Goal: Check status

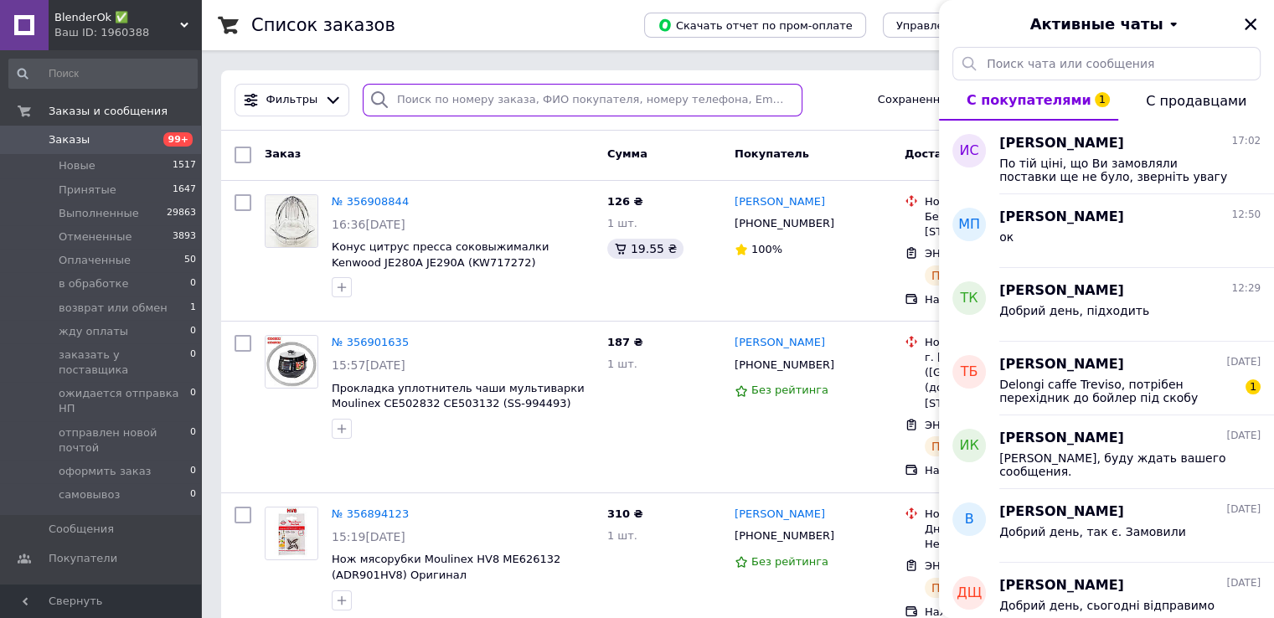
click at [462, 106] on input "search" at bounding box center [583, 100] width 440 height 33
paste input "356919847"
type input "356919847"
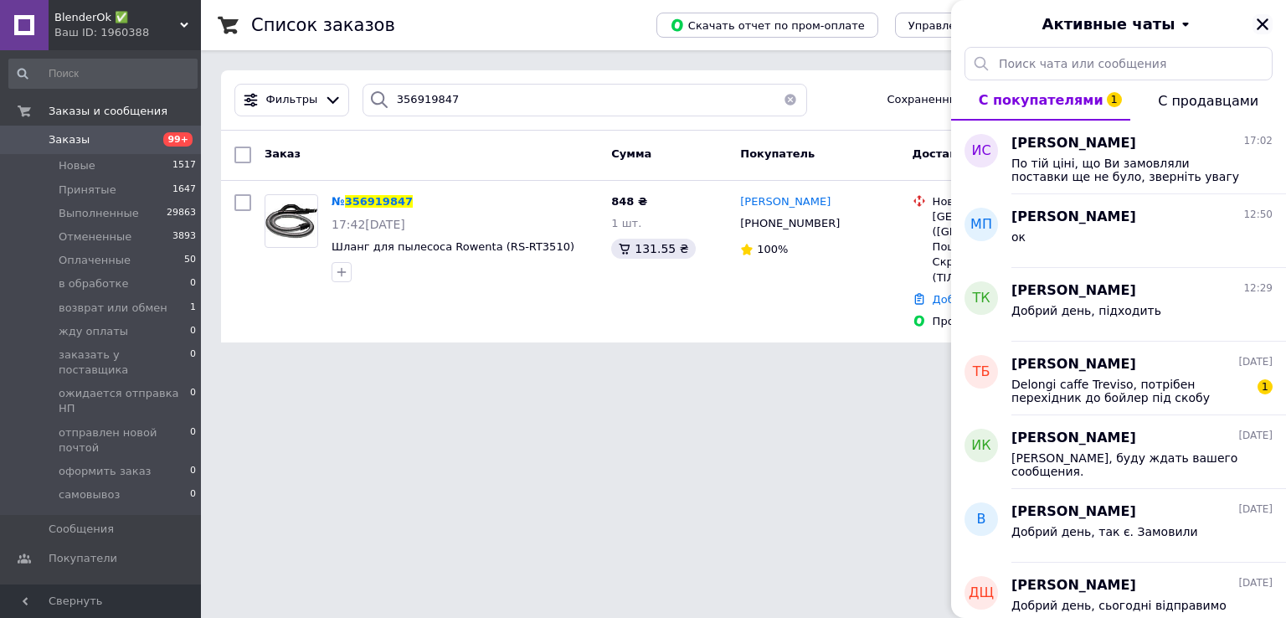
click at [1265, 20] on icon "Закрыть" at bounding box center [1262, 24] width 15 height 15
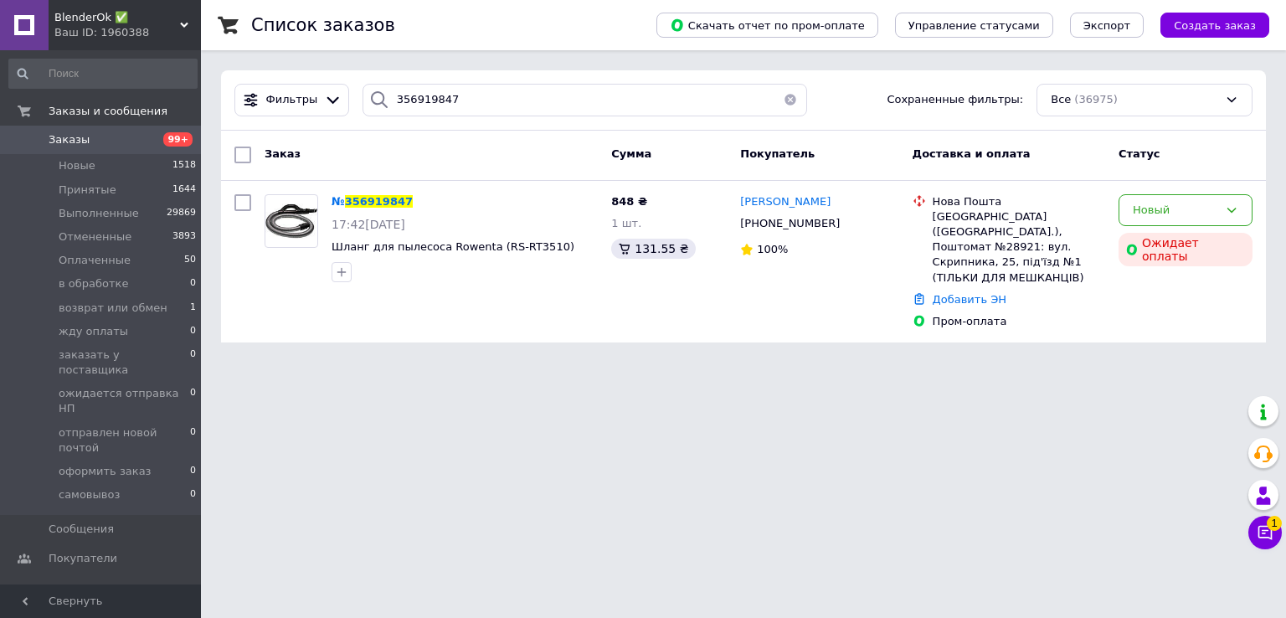
drag, startPoint x: 174, startPoint y: 35, endPoint x: 167, endPoint y: 91, distance: 56.5
click at [174, 34] on div "Ваш ID: 1960388" at bounding box center [127, 32] width 147 height 15
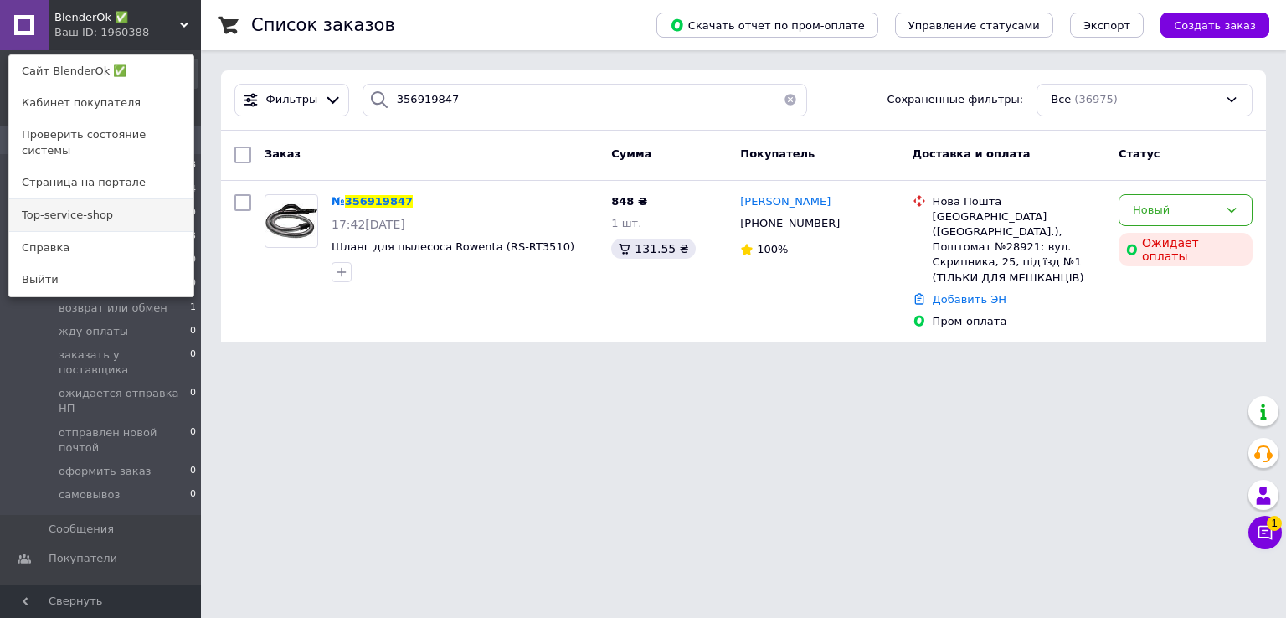
click at [125, 199] on link "Top-service-shop" at bounding box center [101, 215] width 184 height 32
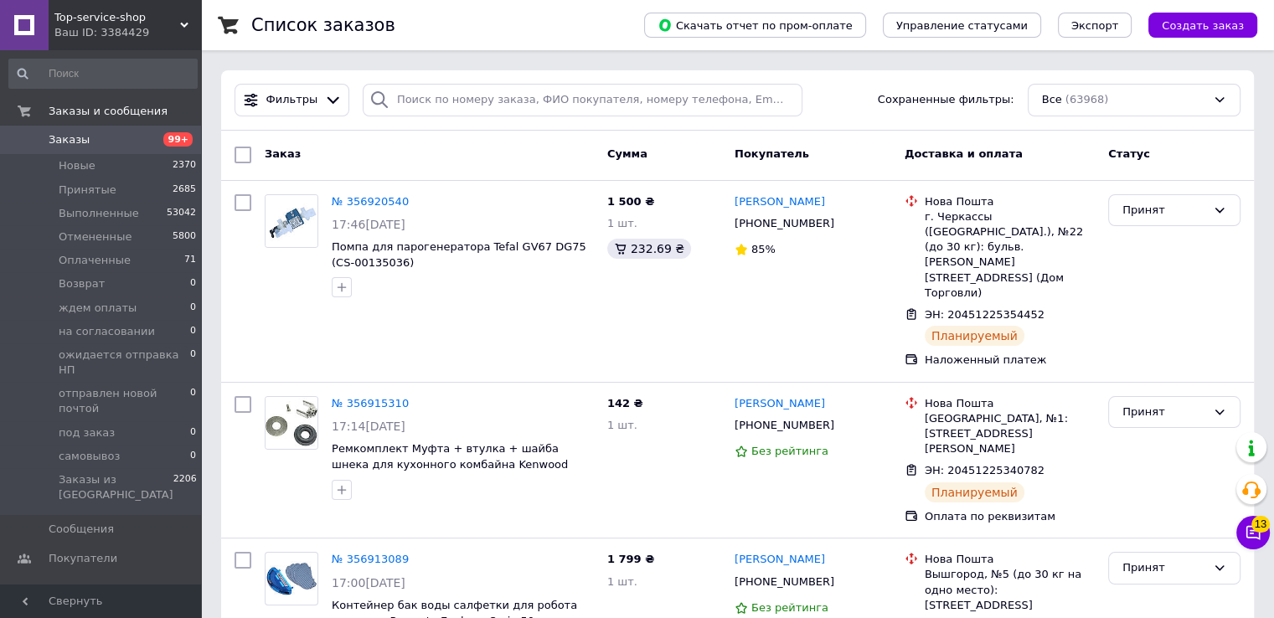
click at [107, 25] on div "Ваш ID: 3384429" at bounding box center [127, 32] width 147 height 15
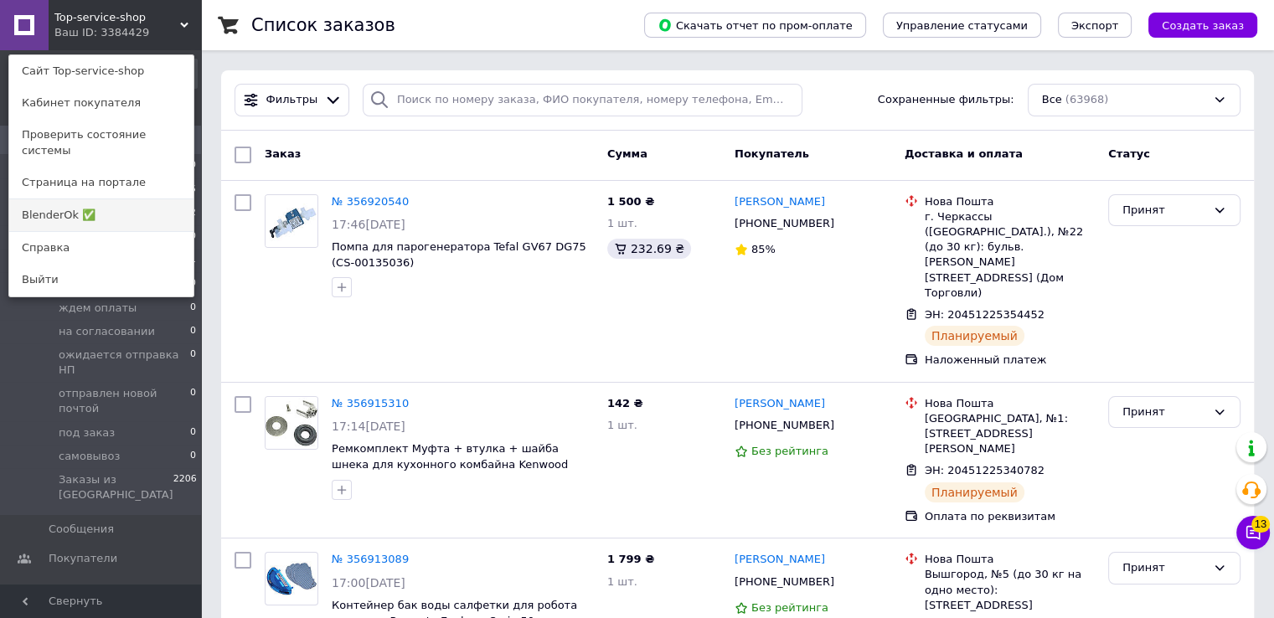
click at [131, 203] on link "BlenderOk ✅" at bounding box center [101, 215] width 184 height 32
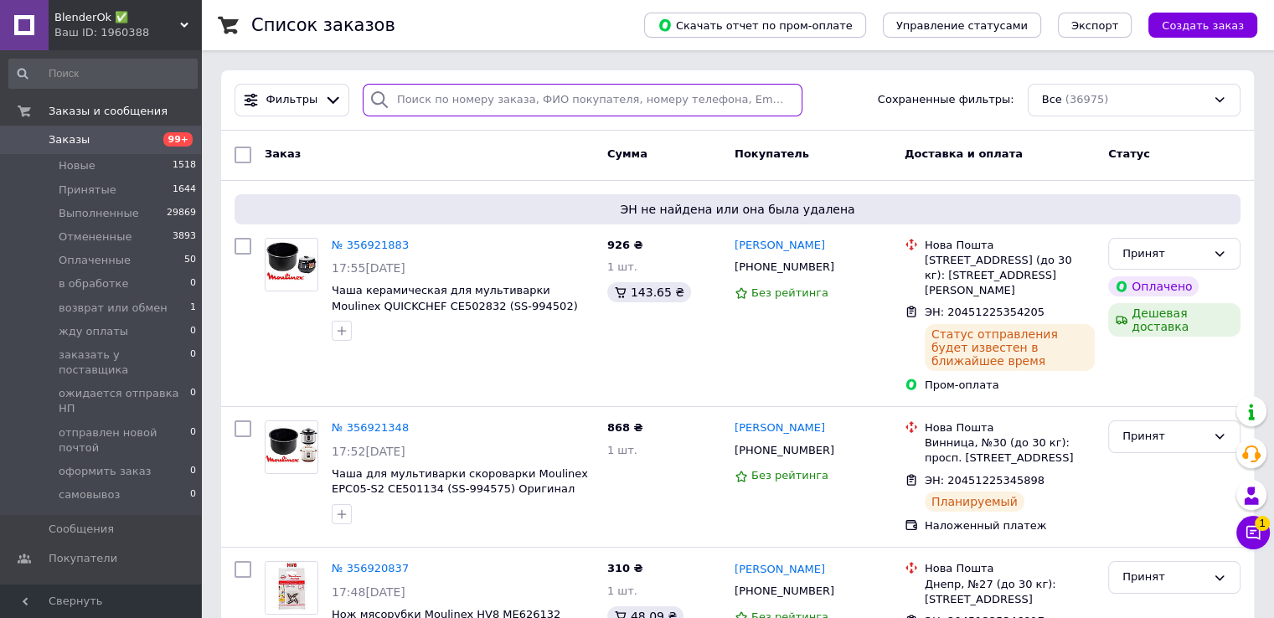
click at [404, 98] on input "search" at bounding box center [583, 100] width 440 height 33
paste input "356587216"
type input "356587216"
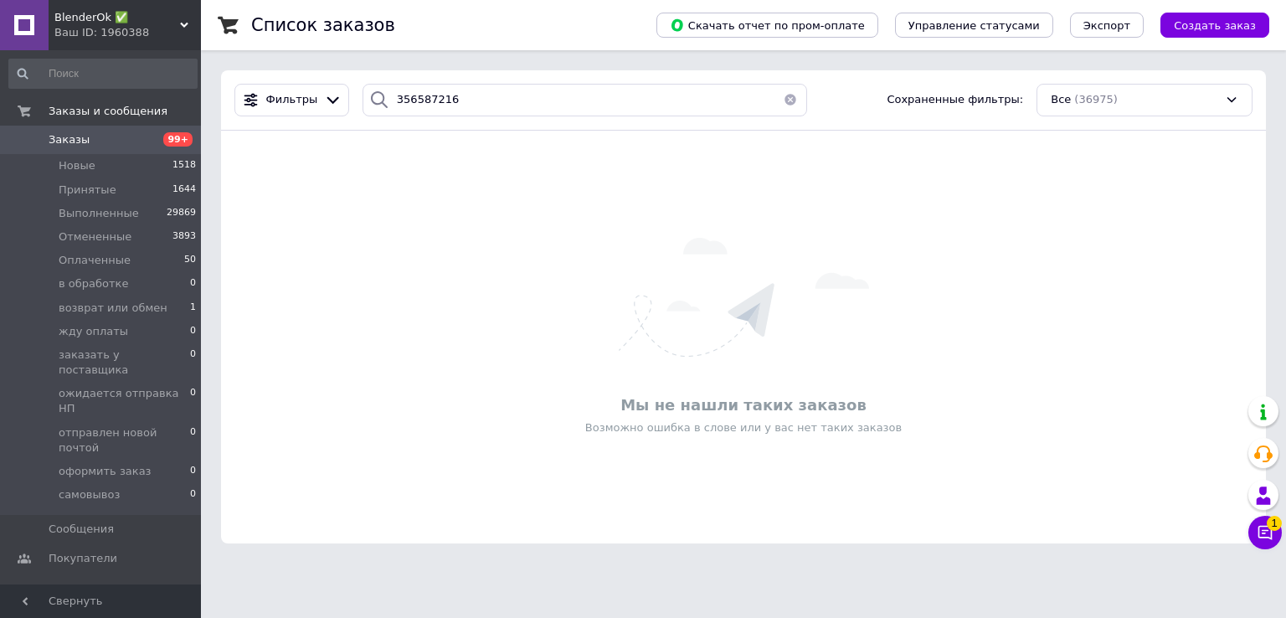
click at [126, 22] on span "BlenderOk ✅" at bounding box center [117, 17] width 126 height 15
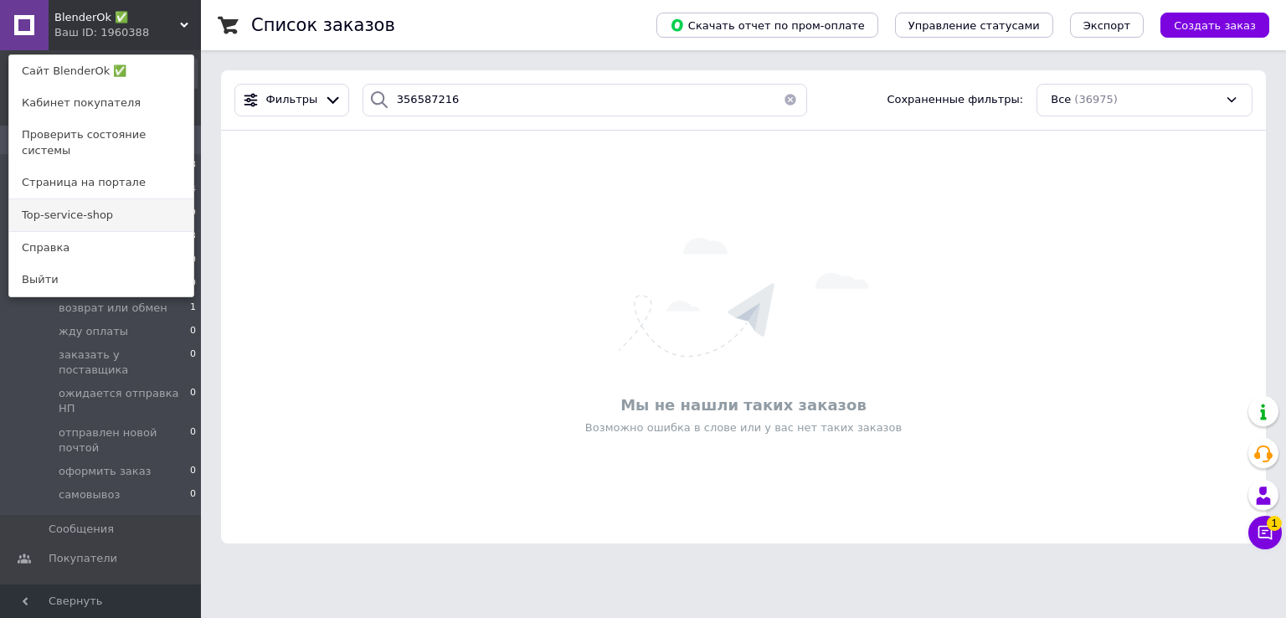
click at [143, 205] on link "Top-service-shop" at bounding box center [101, 215] width 184 height 32
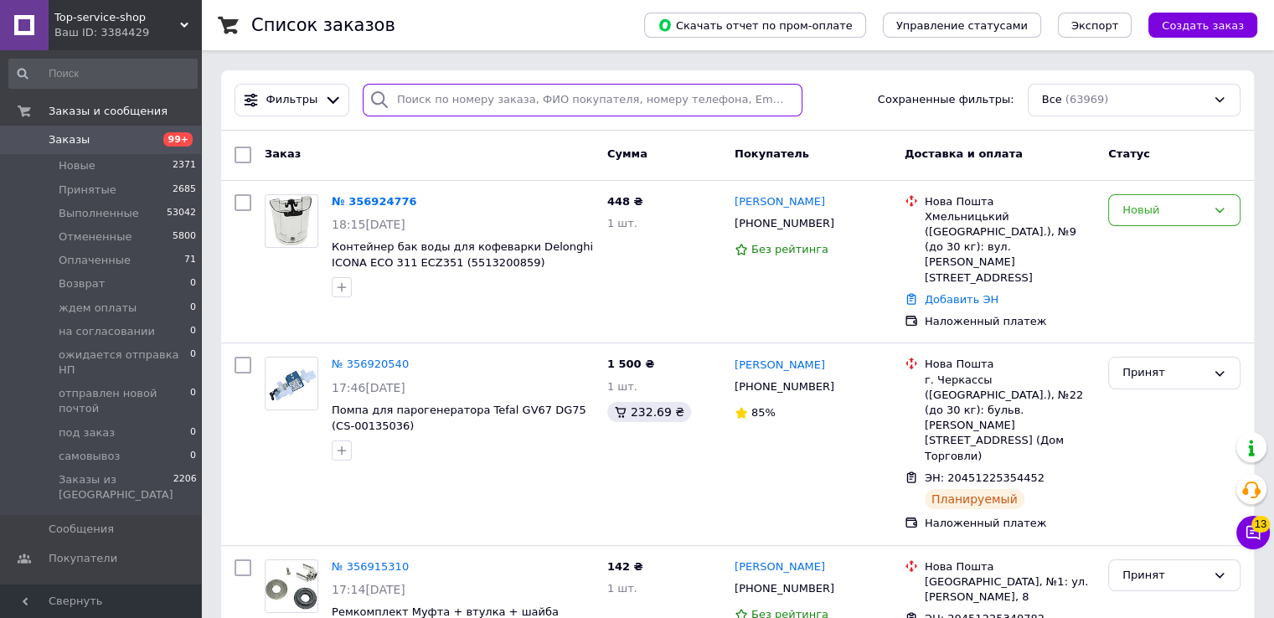
click at [522, 102] on input "search" at bounding box center [583, 100] width 440 height 33
paste input "356587216"
type input "356587216"
